Goal: Task Accomplishment & Management: Manage account settings

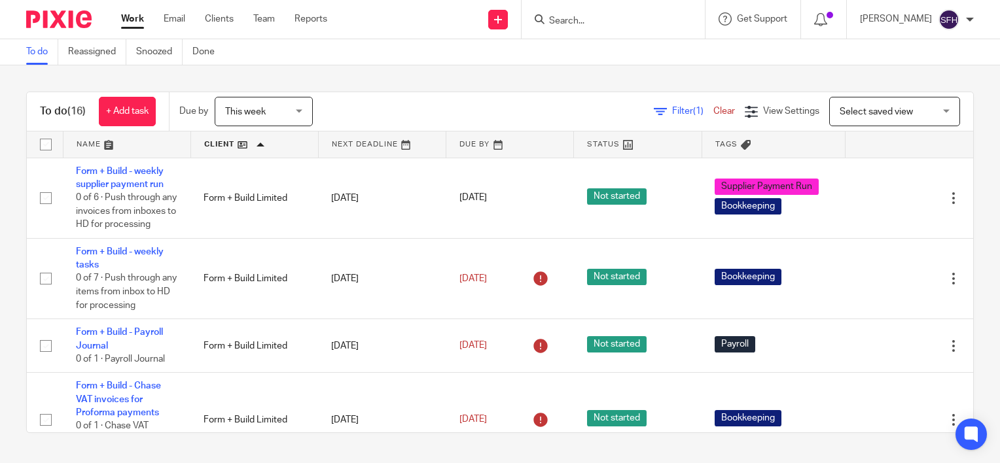
click at [584, 24] on input "Search" at bounding box center [607, 22] width 118 height 12
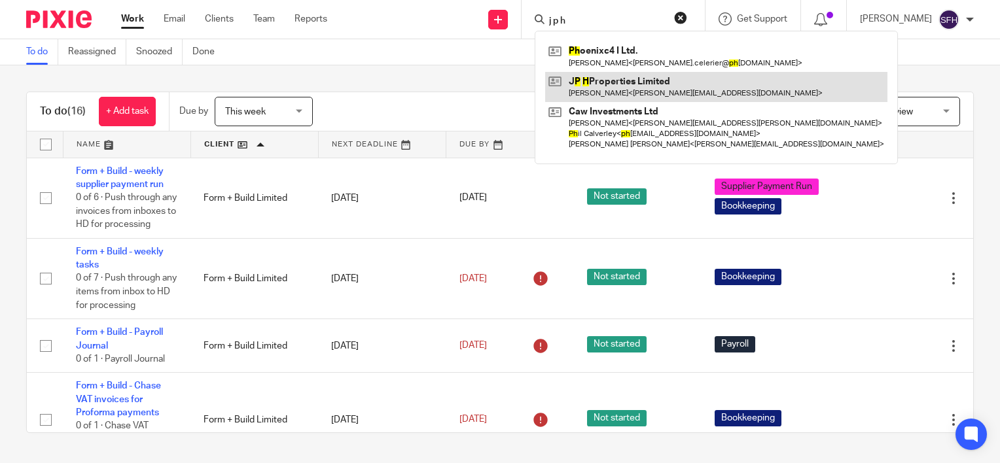
type input "j p h"
click at [614, 90] on link at bounding box center [716, 87] width 342 height 30
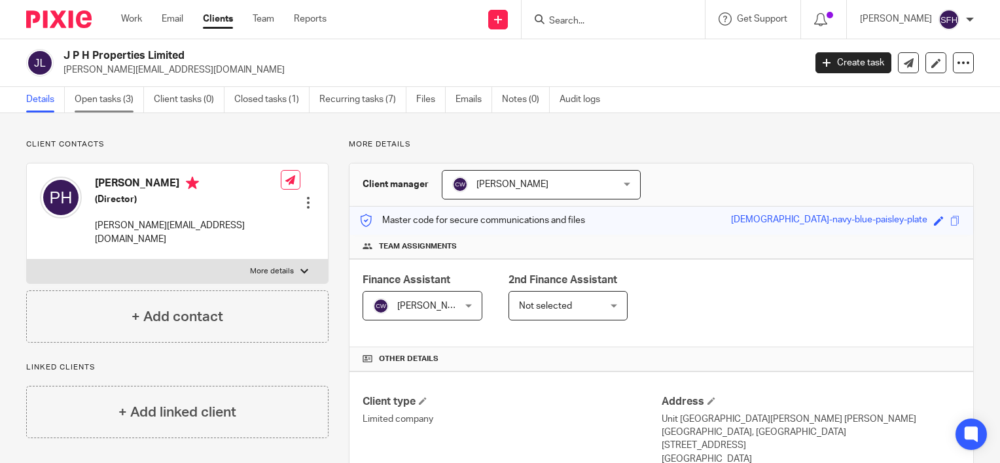
click at [109, 97] on link "Open tasks (3)" at bounding box center [109, 100] width 69 height 26
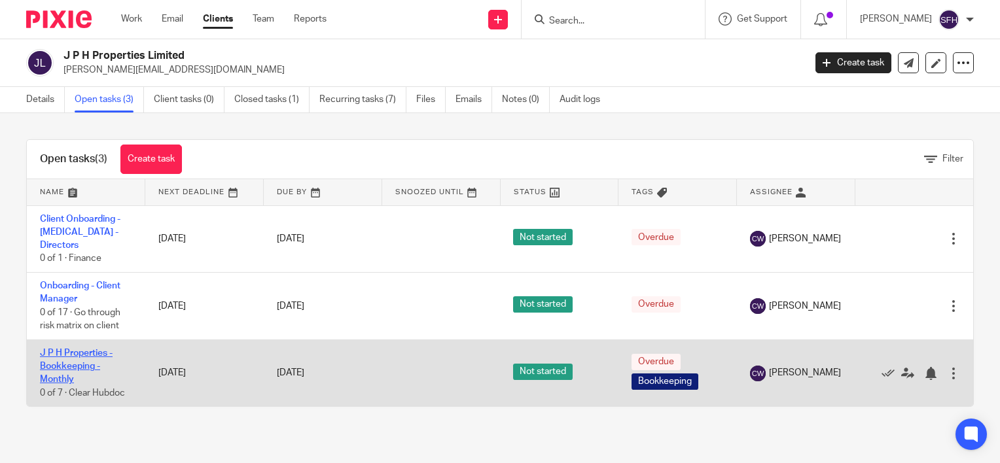
click at [72, 353] on link "J P H Properties - Bookkeeping - Monthly" at bounding box center [76, 367] width 73 height 36
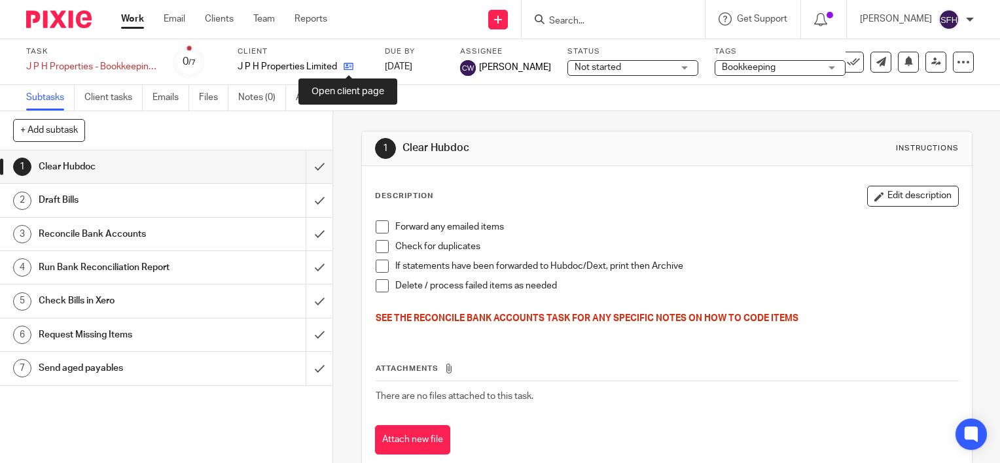
click at [348, 65] on icon at bounding box center [349, 67] width 10 height 10
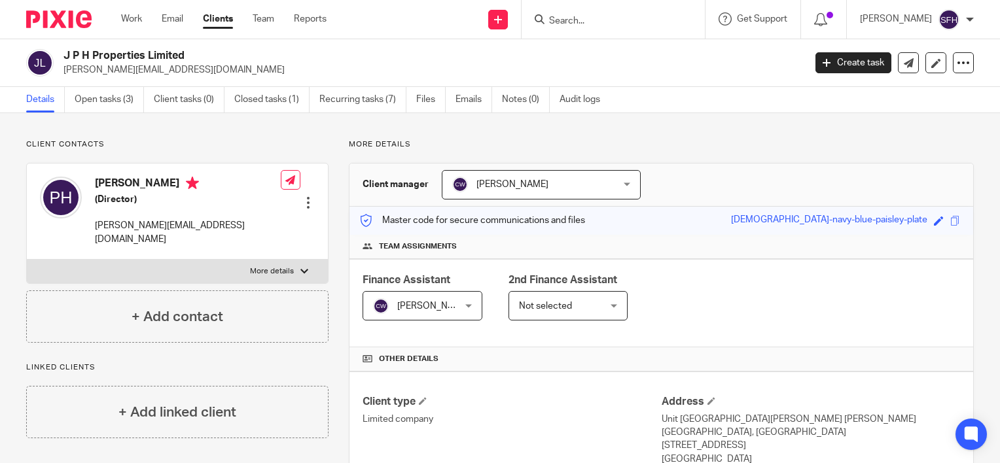
click at [282, 266] on p "More details" at bounding box center [272, 271] width 44 height 10
click at [27, 259] on input "More details" at bounding box center [26, 259] width 1 height 1
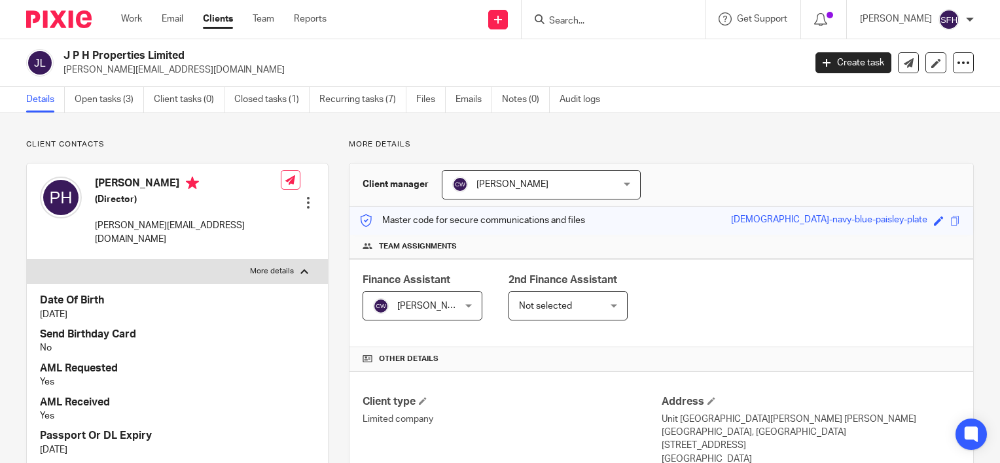
click at [301, 268] on div at bounding box center [304, 272] width 8 height 8
click at [27, 259] on input "More details" at bounding box center [26, 259] width 1 height 1
checkbox input "false"
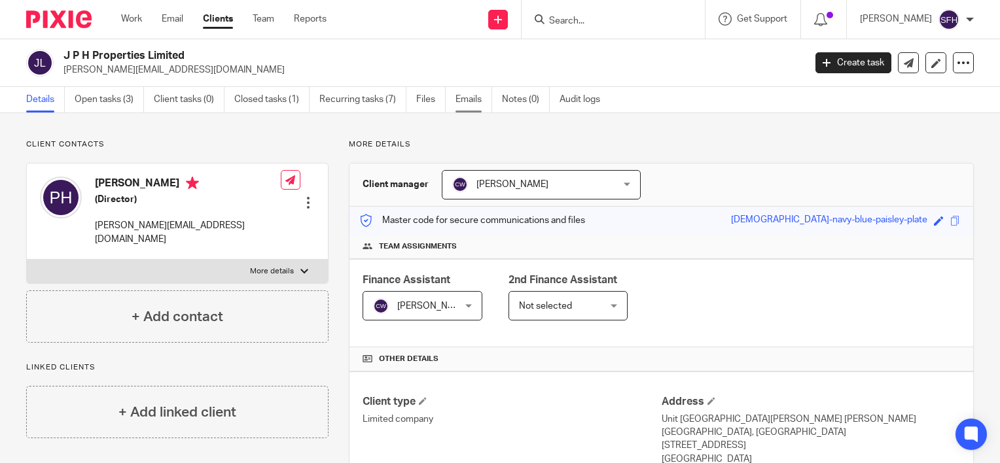
click at [481, 98] on link "Emails" at bounding box center [473, 100] width 37 height 26
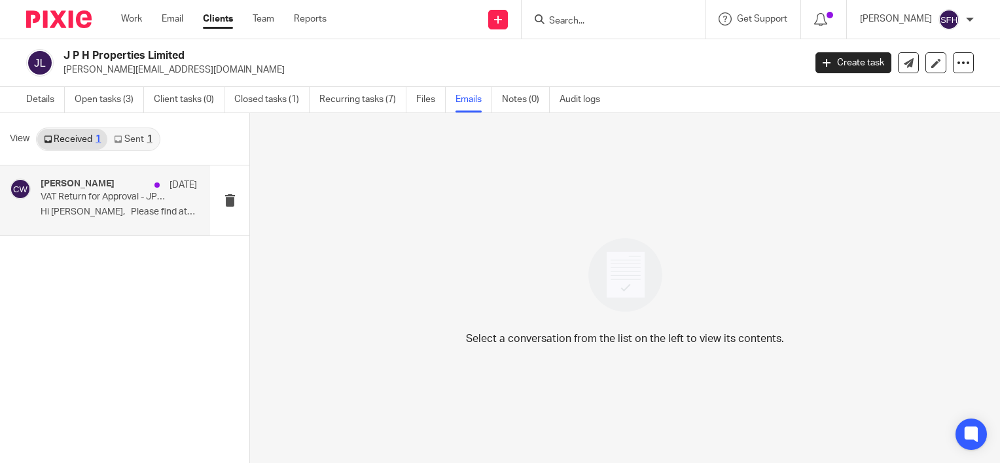
click at [130, 224] on div "[PERSON_NAME] [DATE] VAT Return for Approval - JPH Properties [DATE] Hi [PERSON…" at bounding box center [105, 201] width 210 height 70
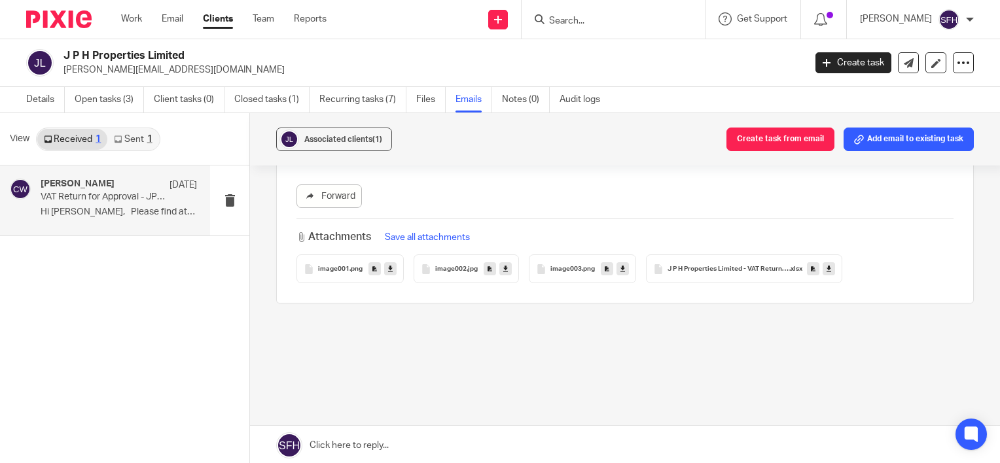
scroll to position [611, 0]
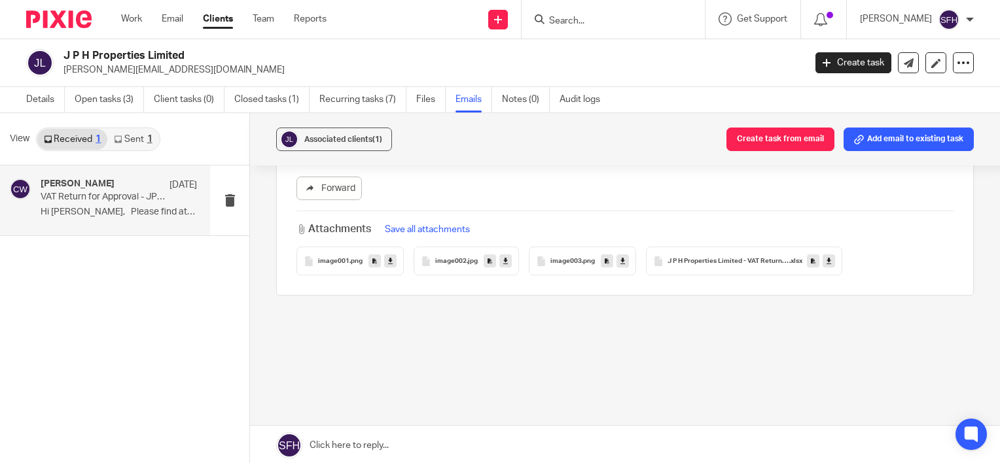
click at [130, 138] on link "Sent 1" at bounding box center [132, 139] width 51 height 21
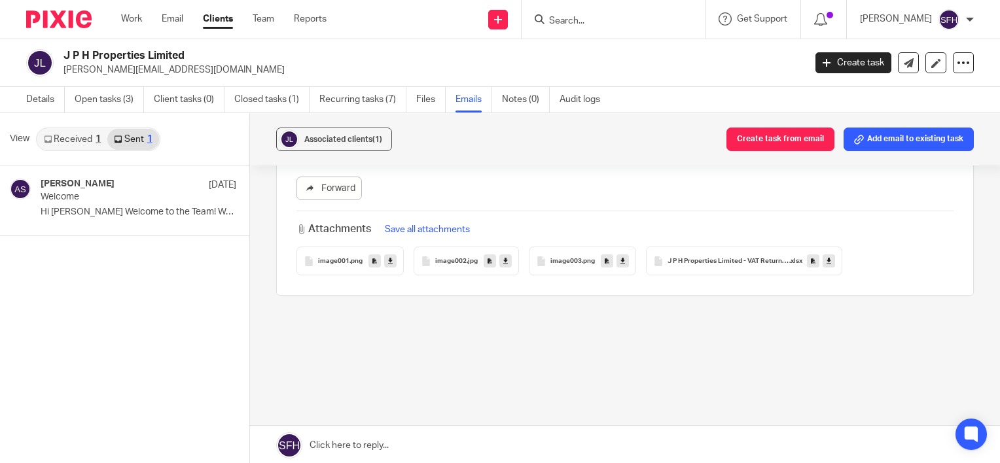
scroll to position [2, 0]
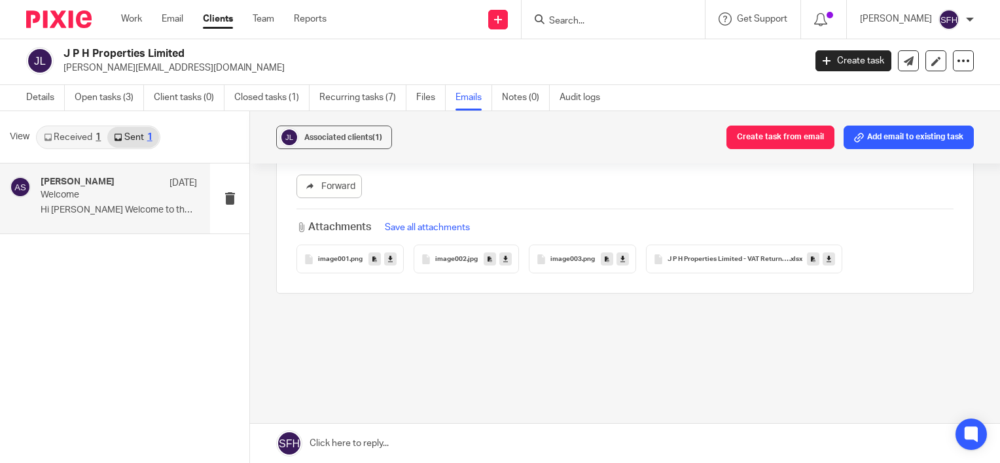
click at [122, 198] on p "Welcome" at bounding box center [103, 195] width 125 height 11
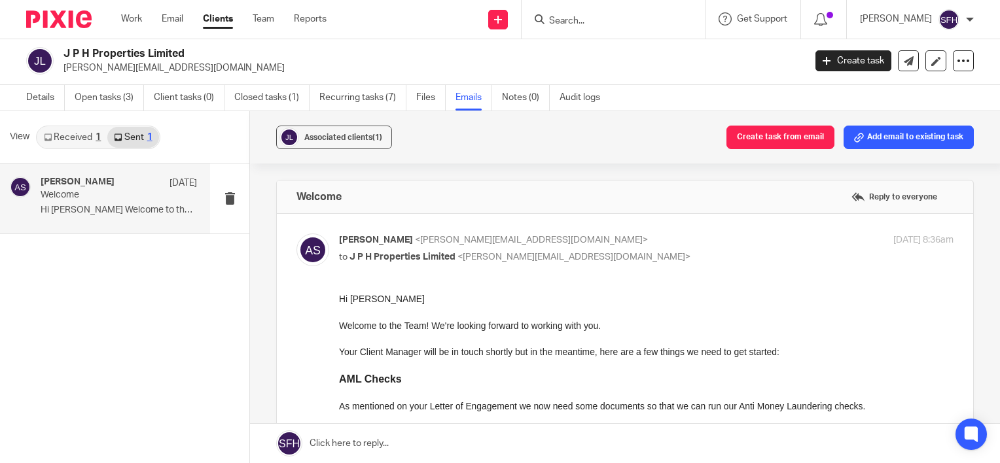
scroll to position [0, 0]
click at [91, 134] on link "Received 1" at bounding box center [72, 137] width 70 height 21
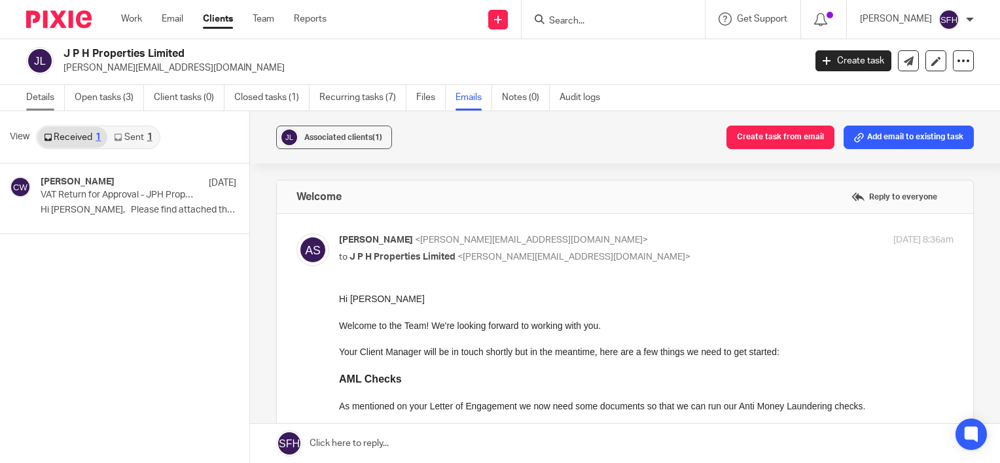
click at [37, 96] on link "Details" at bounding box center [45, 98] width 39 height 26
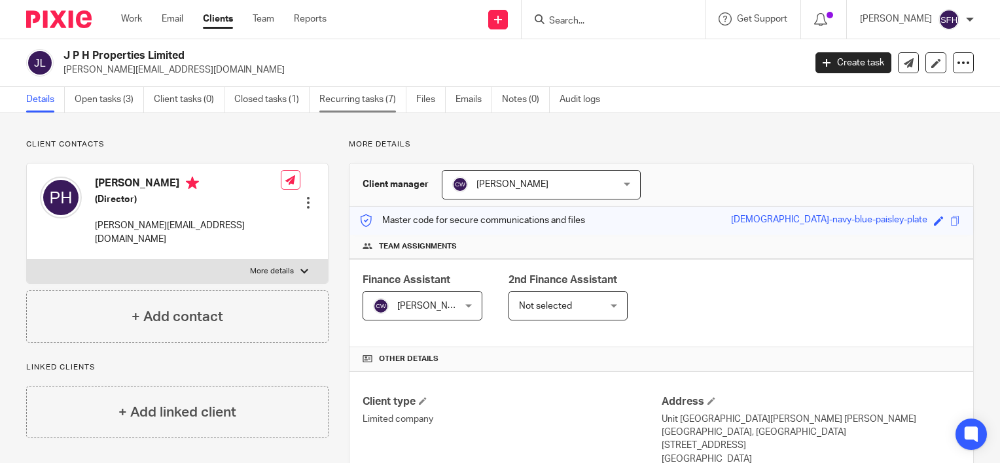
click at [366, 97] on link "Recurring tasks (7)" at bounding box center [362, 100] width 87 height 26
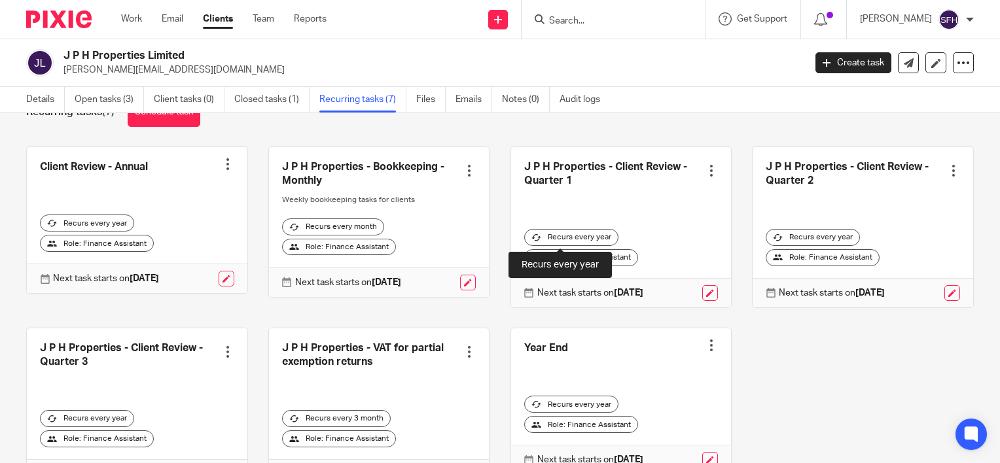
scroll to position [65, 0]
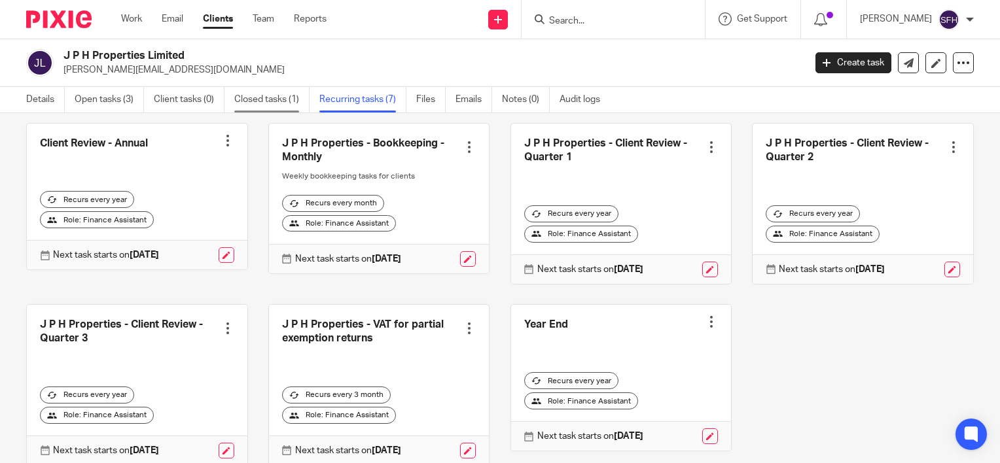
click at [246, 100] on link "Closed tasks (1)" at bounding box center [271, 100] width 75 height 26
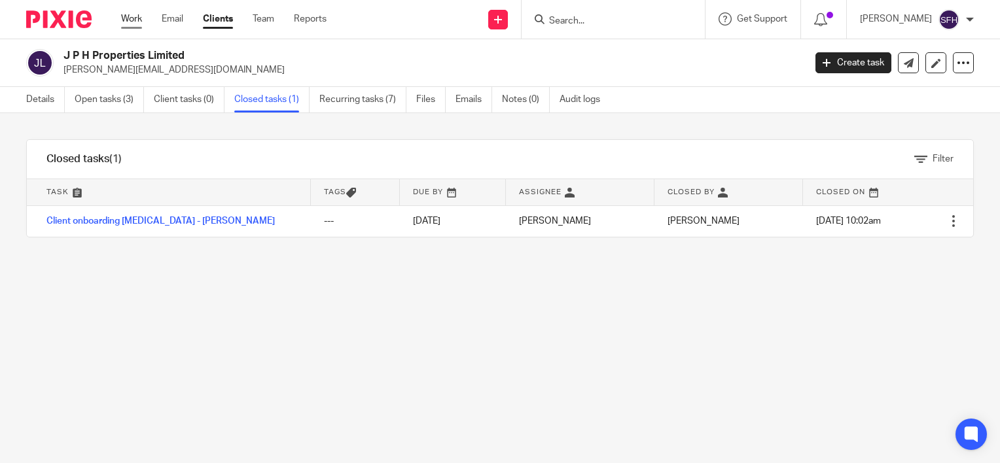
click at [131, 18] on link "Work" at bounding box center [131, 18] width 21 height 13
